Goal: Transaction & Acquisition: Subscribe to service/newsletter

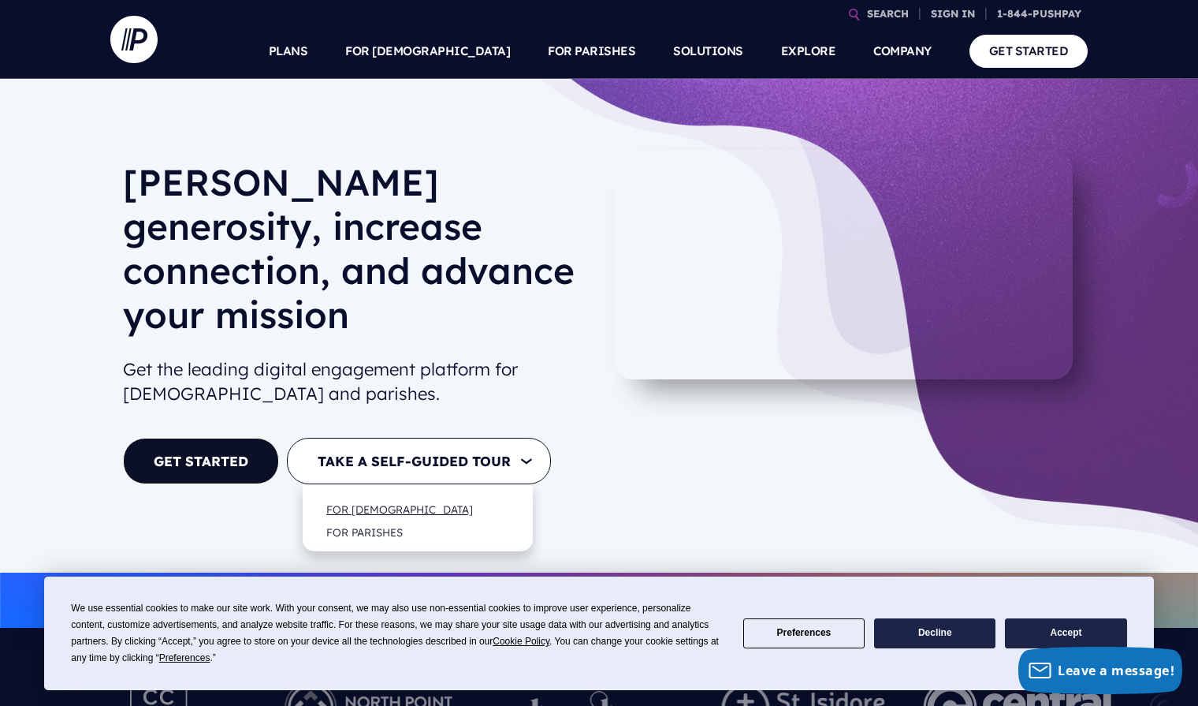
click at [385, 490] on link "FOR [DEMOGRAPHIC_DATA]" at bounding box center [400, 508] width 178 height 37
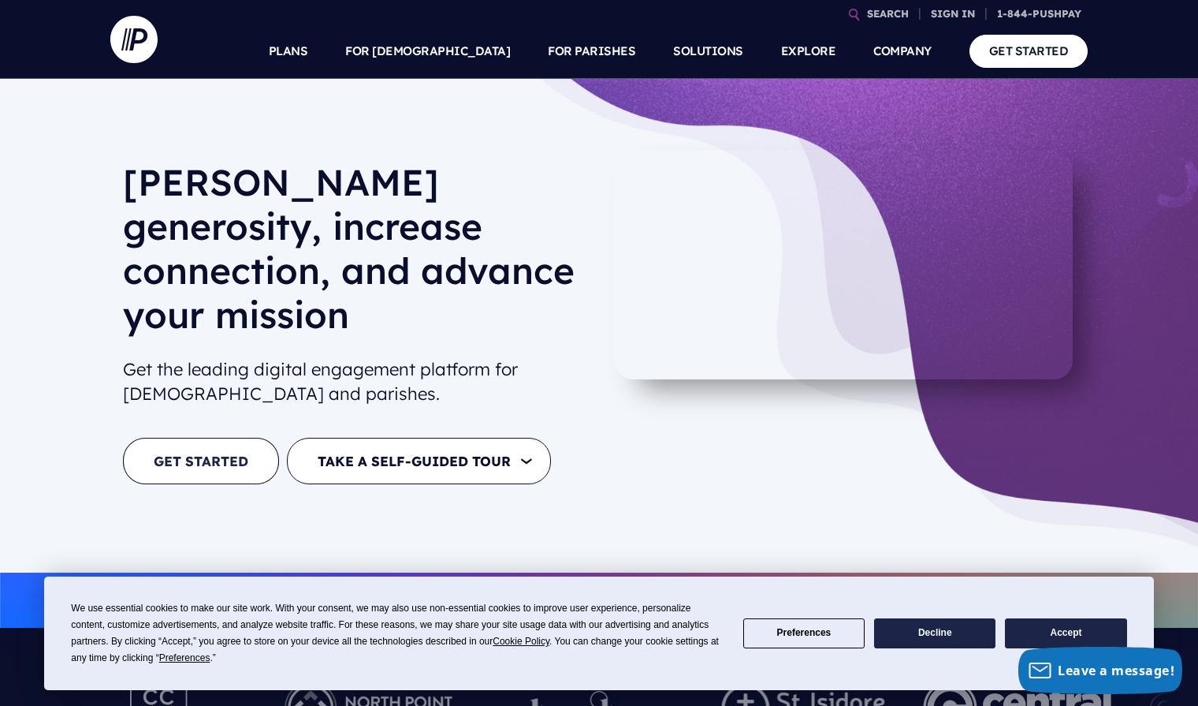
click at [216, 438] on link "GET STARTED" at bounding box center [201, 461] width 156 height 47
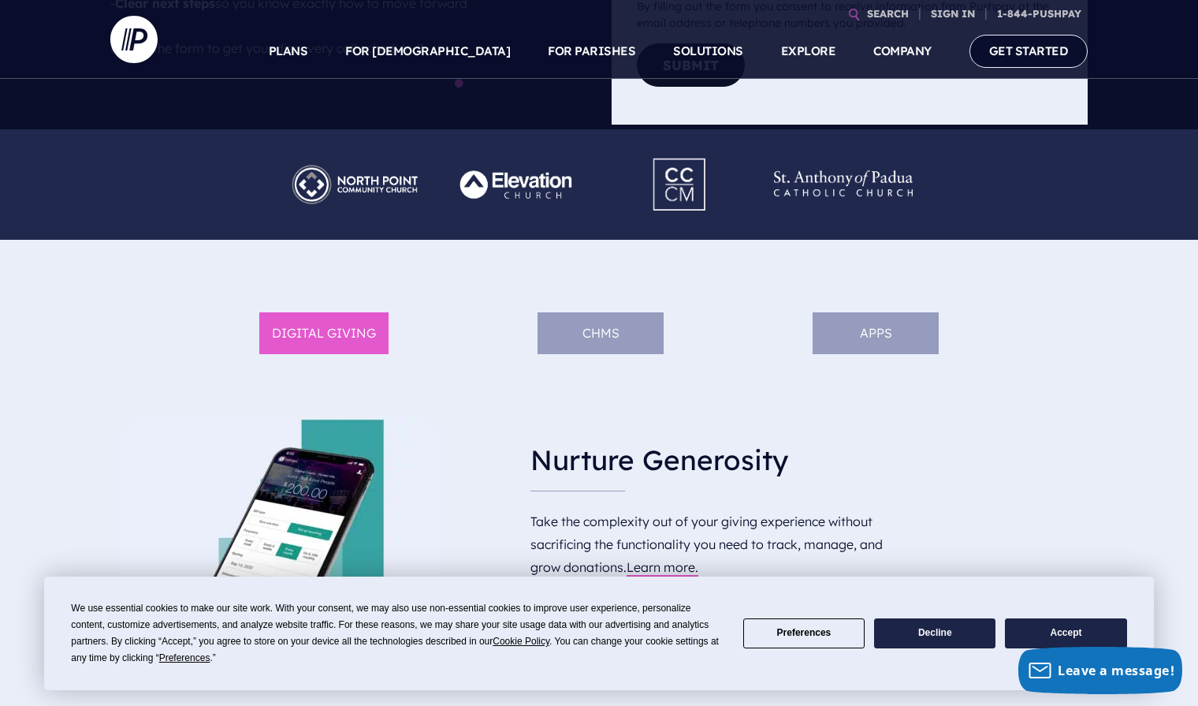
scroll to position [602, 0]
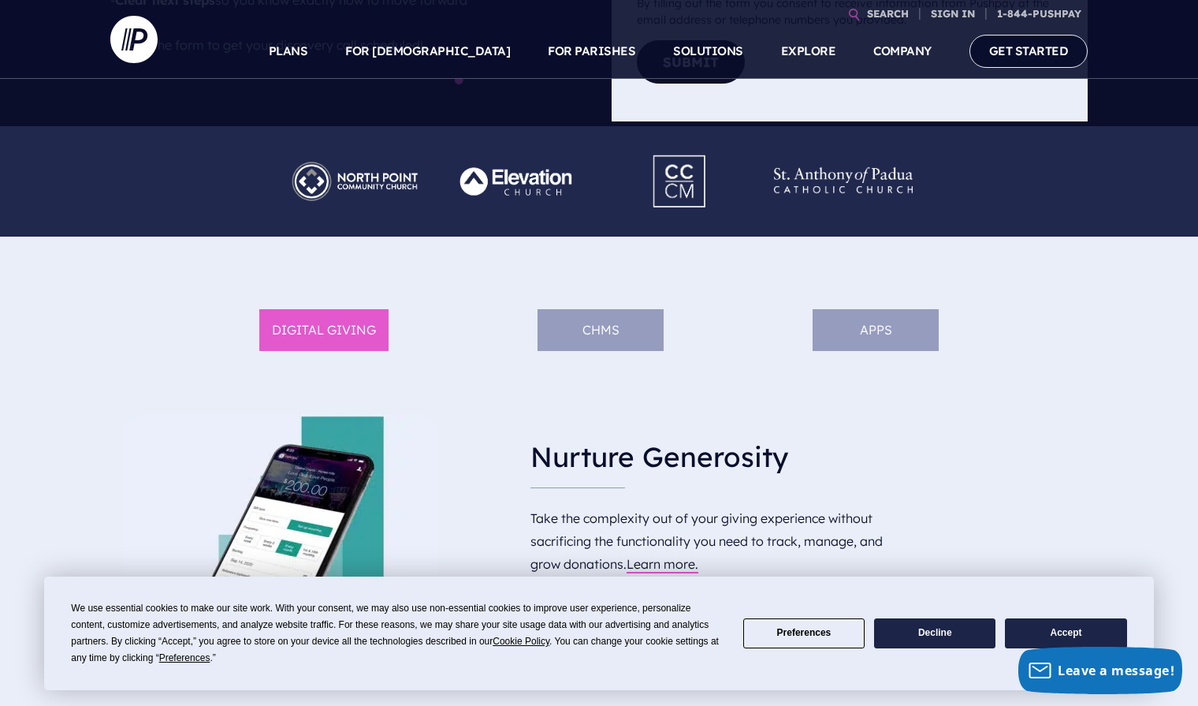
click at [322, 321] on li "DIGITAL GIVING" at bounding box center [323, 330] width 129 height 42
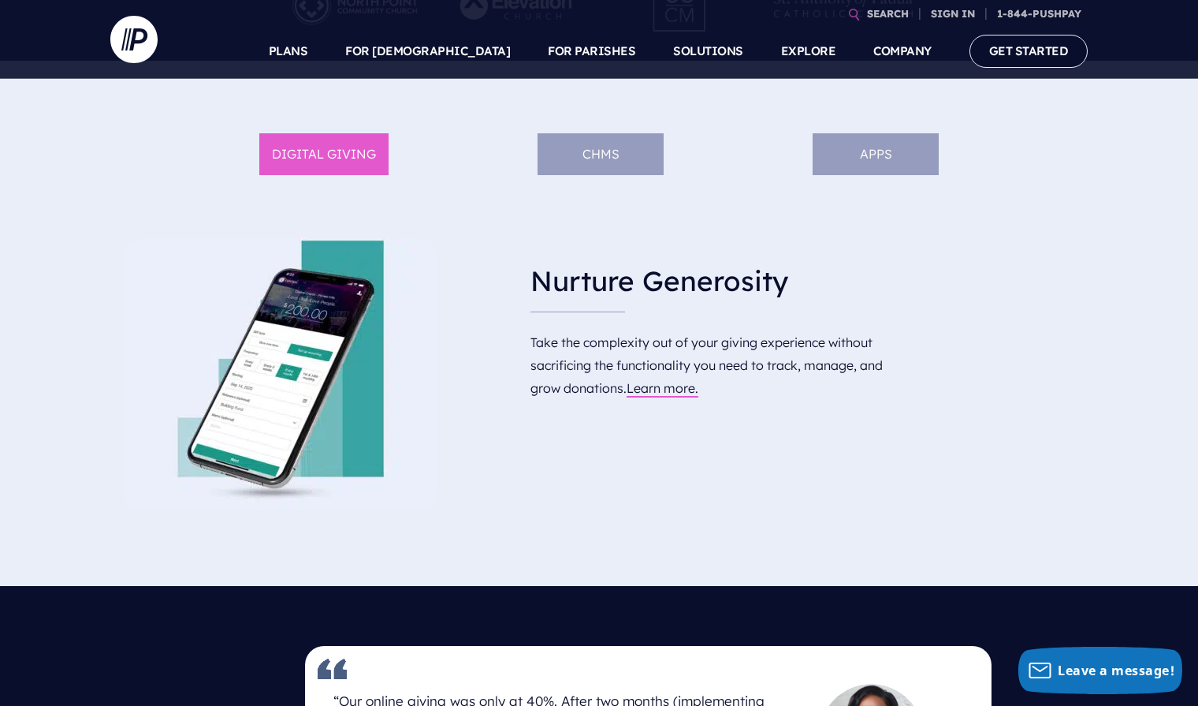
scroll to position [805, 0]
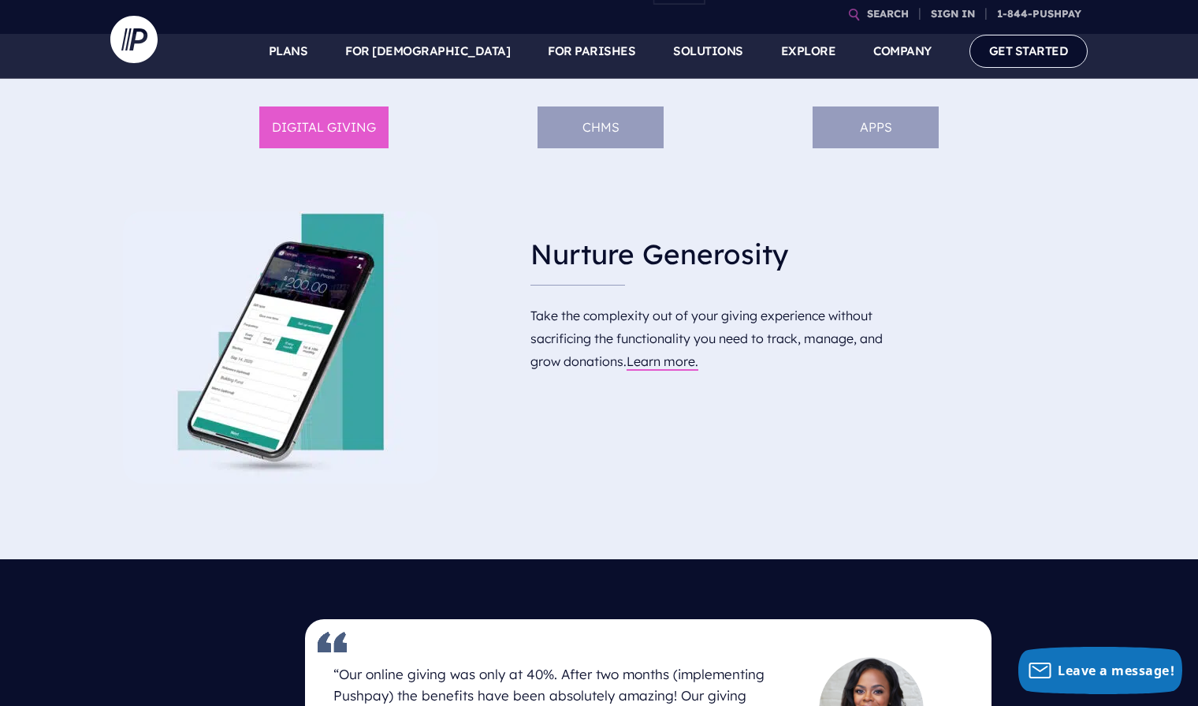
click at [336, 120] on li "DIGITAL GIVING" at bounding box center [323, 127] width 129 height 42
click at [336, 119] on li "DIGITAL GIVING" at bounding box center [323, 127] width 129 height 42
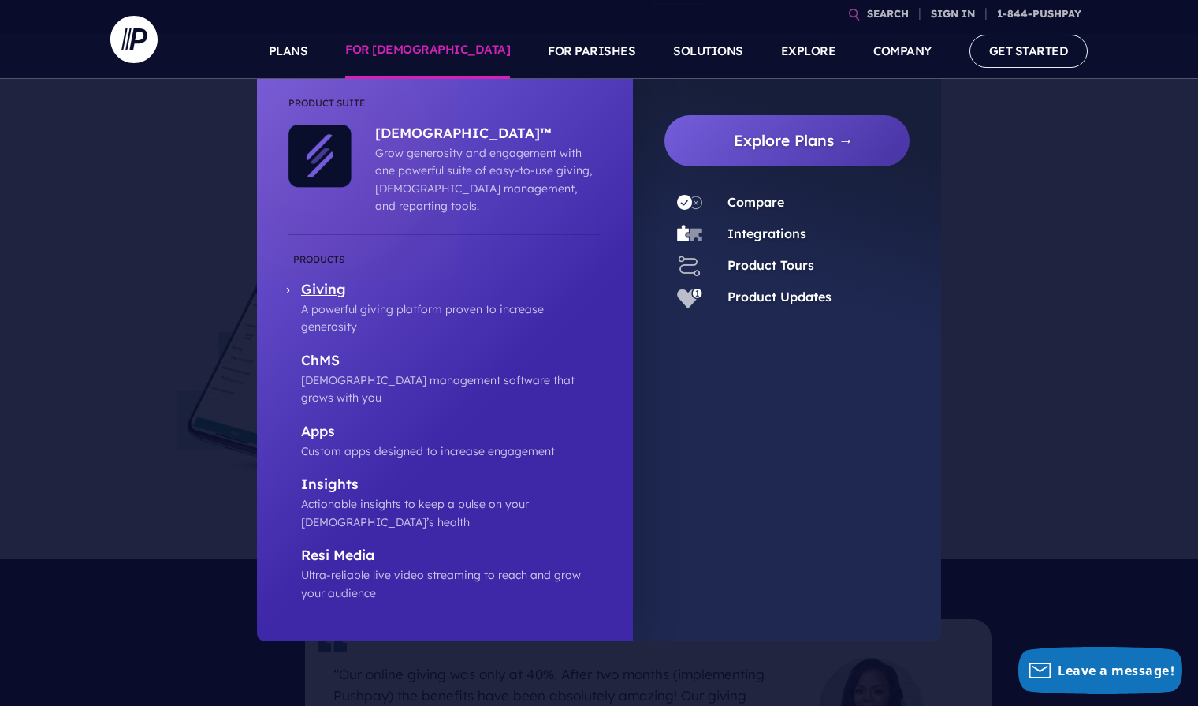
click at [325, 281] on p "Giving" at bounding box center [451, 291] width 300 height 20
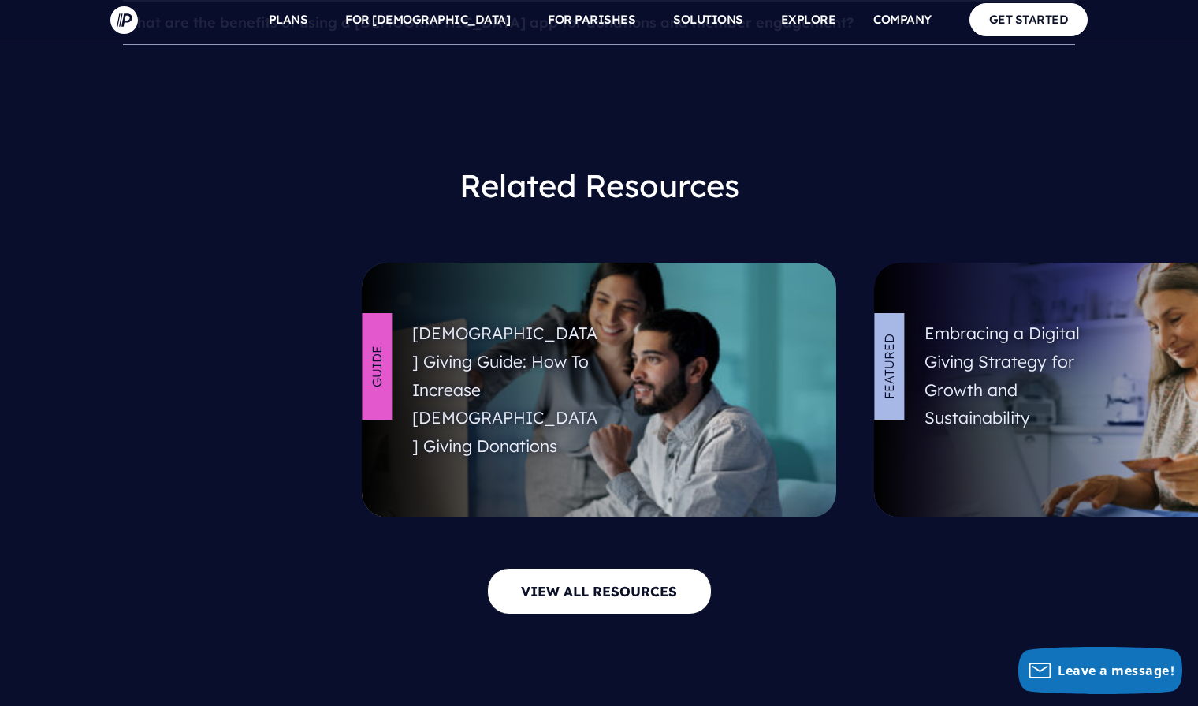
scroll to position [6293, 0]
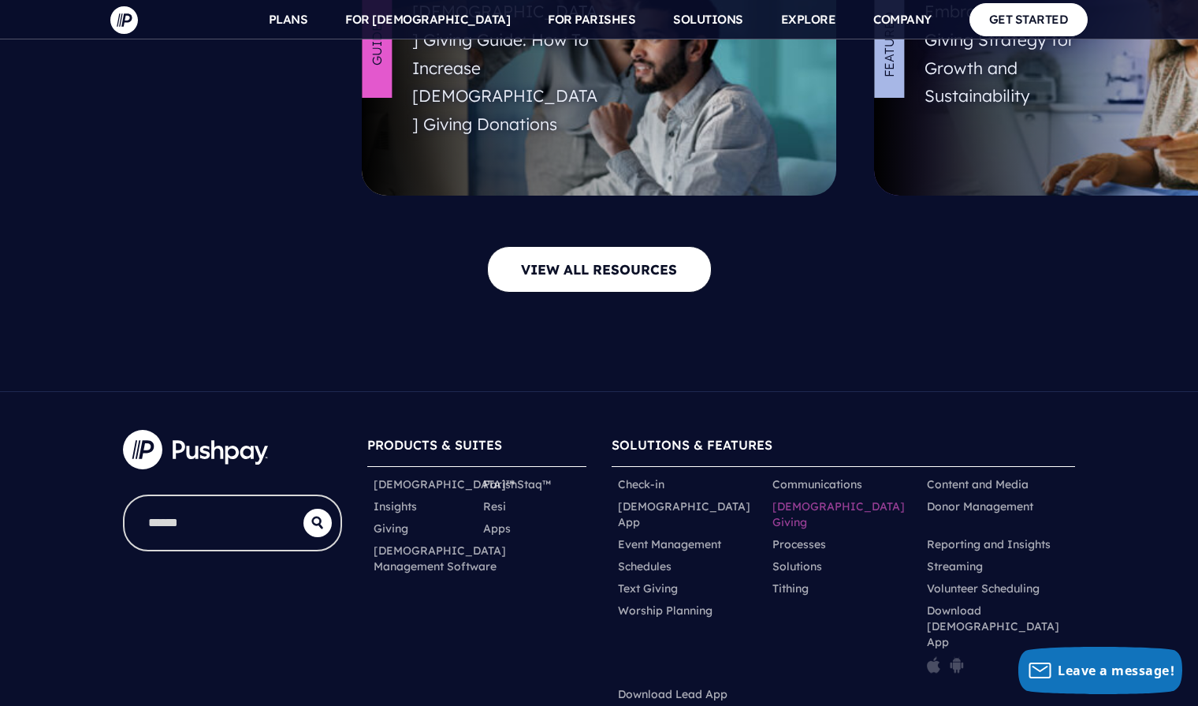
click at [818, 498] on link "[DEMOGRAPHIC_DATA] Giving" at bounding box center [844, 514] width 142 height 32
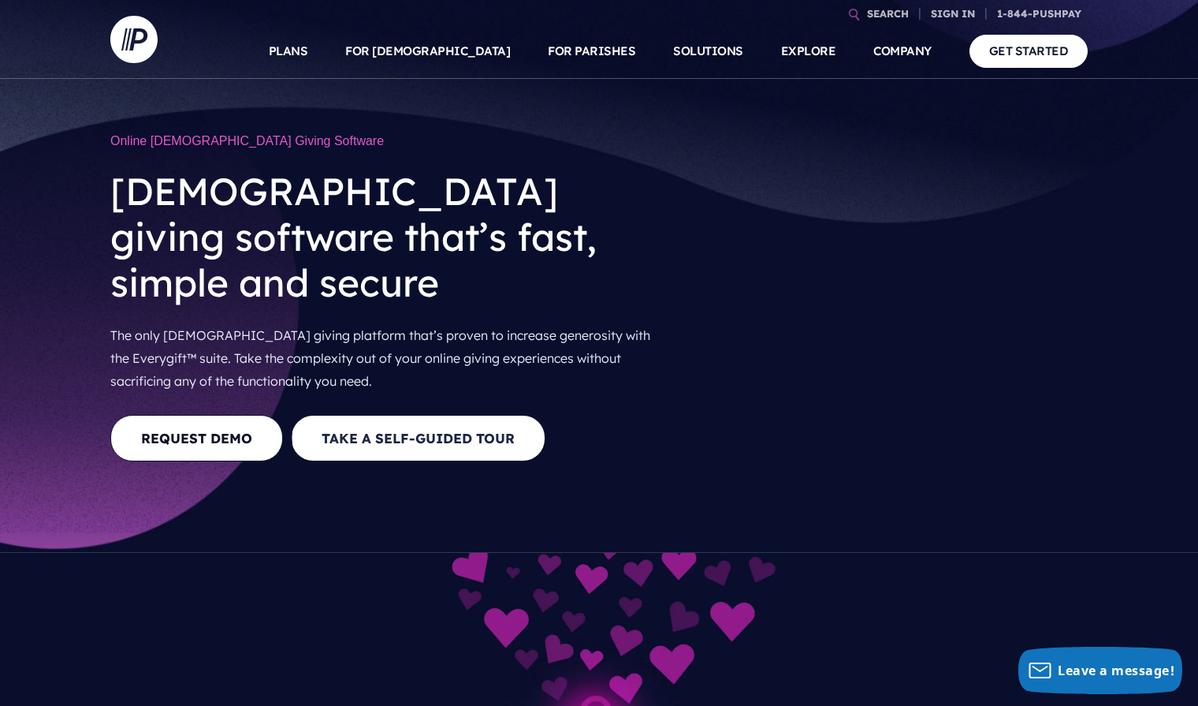
click at [423, 415] on button "Take a Self-guided Tour" at bounding box center [418, 438] width 255 height 47
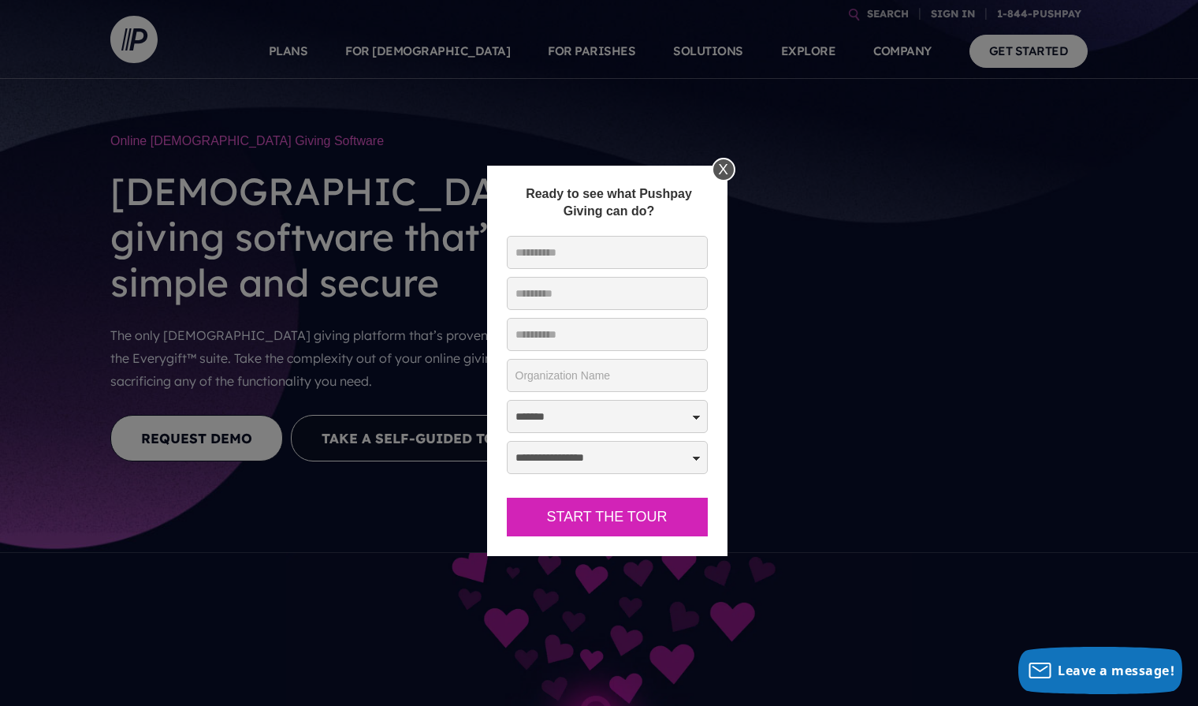
click at [724, 165] on div "X" at bounding box center [724, 170] width 24 height 24
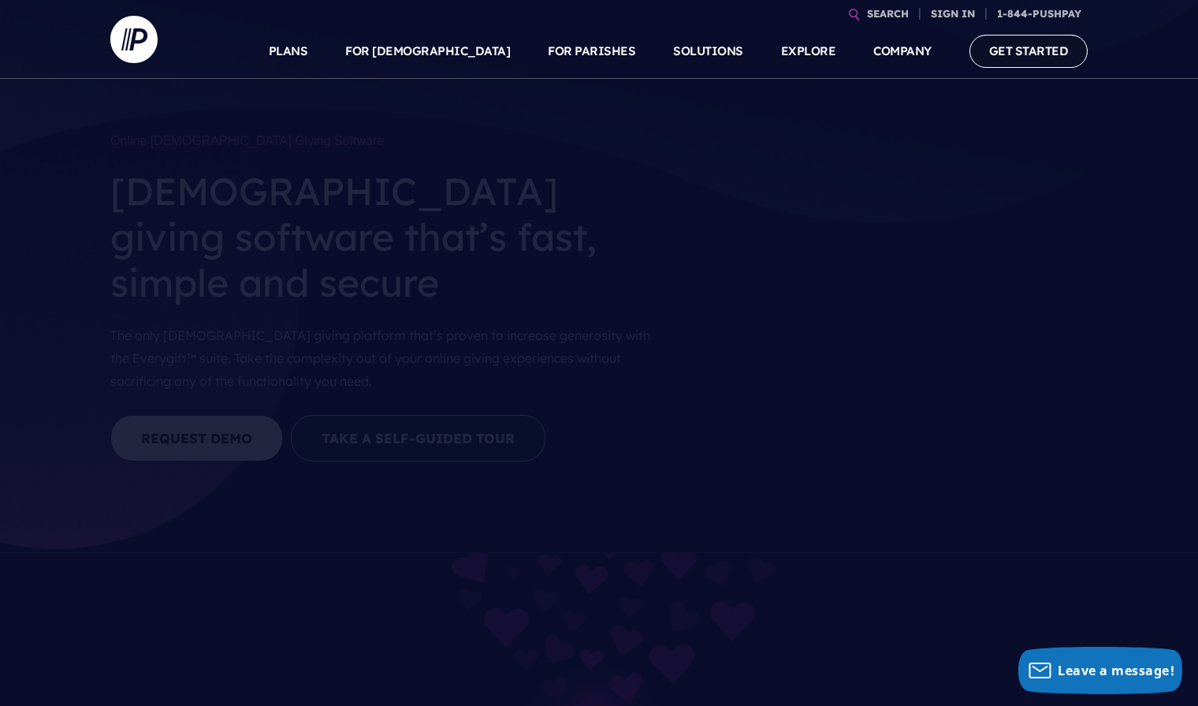
click at [1030, 50] on link "GET STARTED" at bounding box center [1029, 51] width 119 height 32
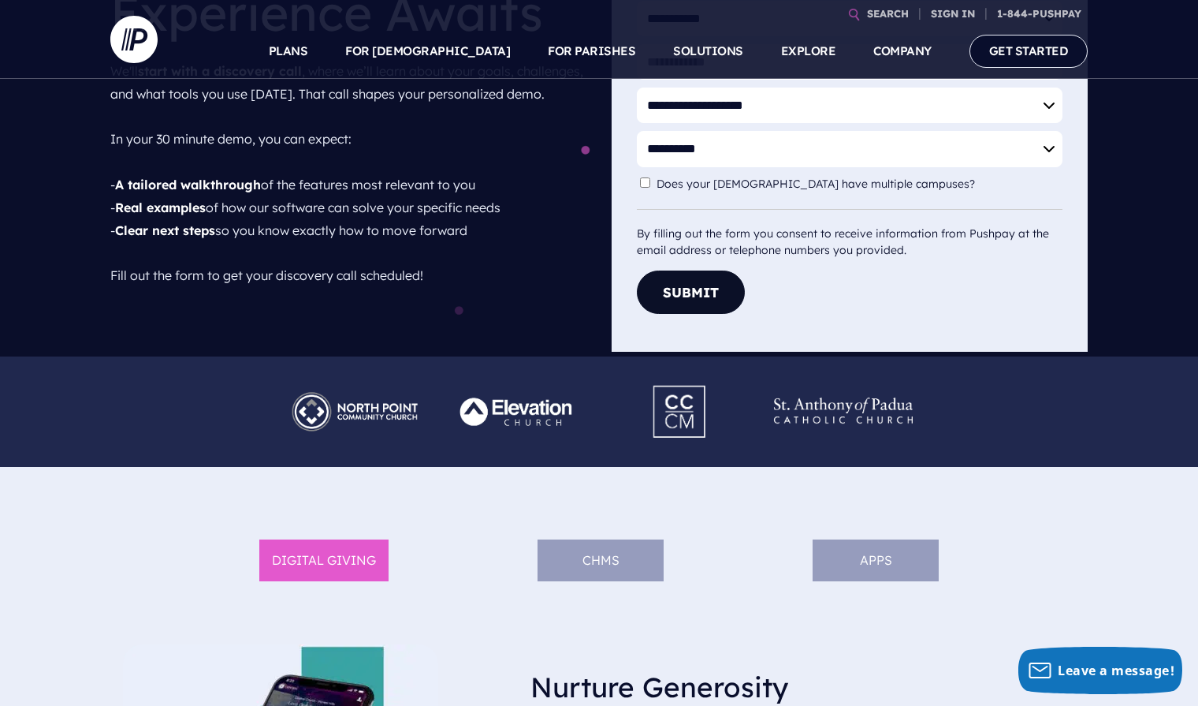
scroll to position [212, 0]
